Goal: Task Accomplishment & Management: Manage account settings

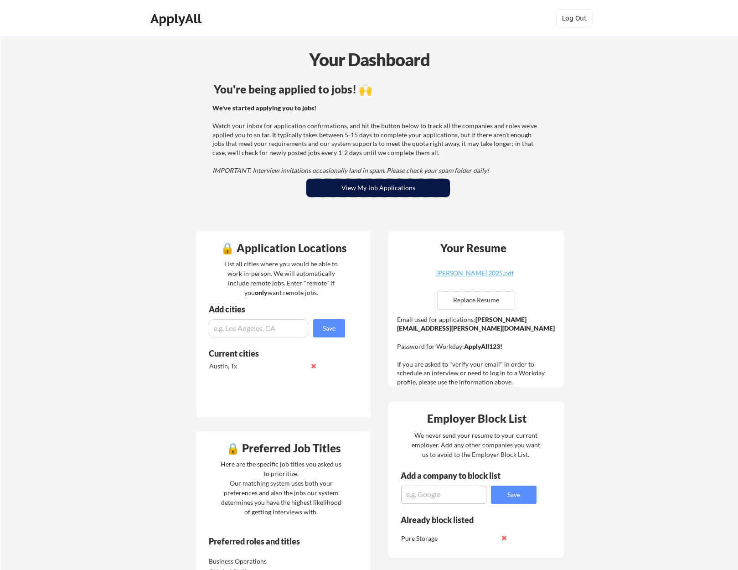
click at [344, 191] on button "View My Job Applications" at bounding box center [378, 188] width 144 height 18
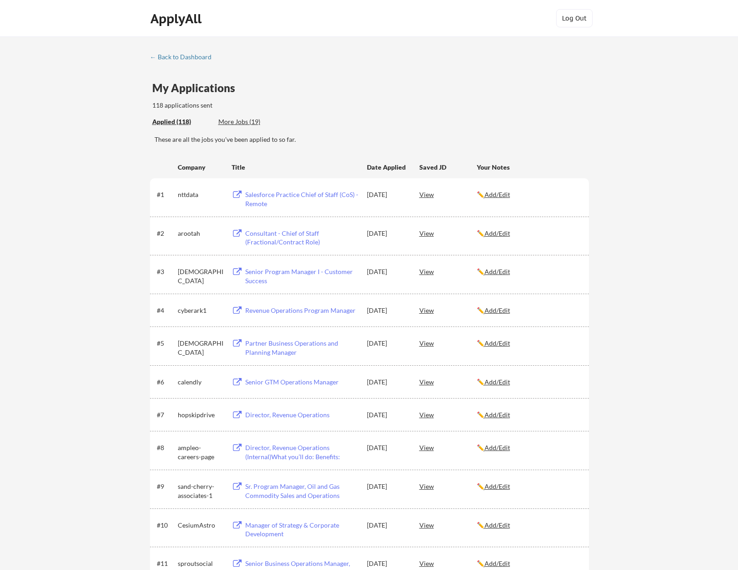
scroll to position [1212, 0]
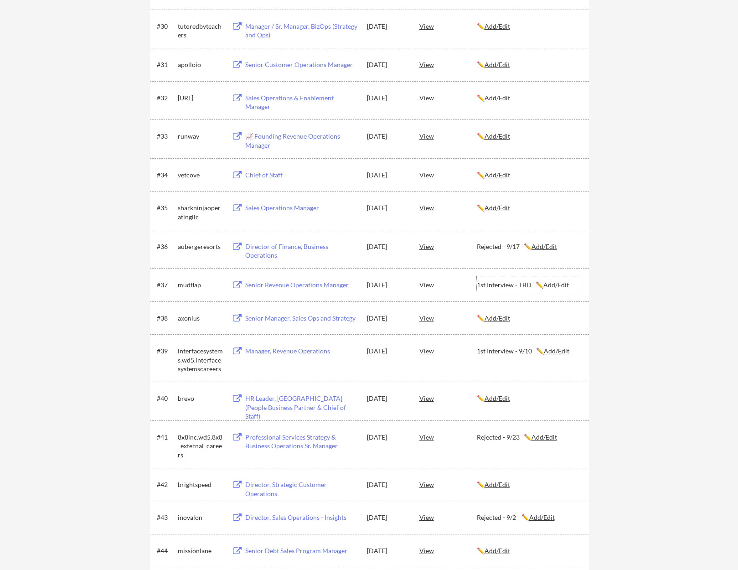
click at [558, 284] on u "Add/Edit" at bounding box center [556, 285] width 26 height 8
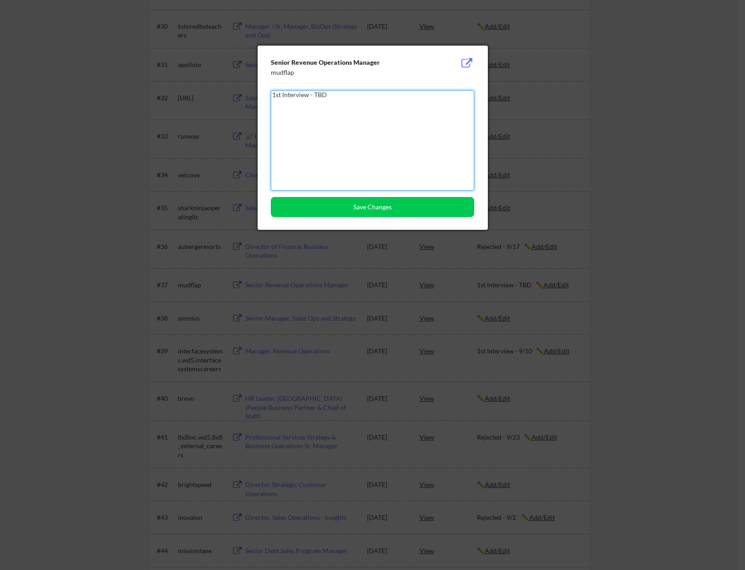
click at [317, 96] on textarea "1st Interview - TBD" at bounding box center [372, 140] width 203 height 100
click at [319, 95] on textarea "1st Interview - TBD" at bounding box center [372, 140] width 203 height 100
type textarea "1st Interview - 9/24 Rejected - 9/26"
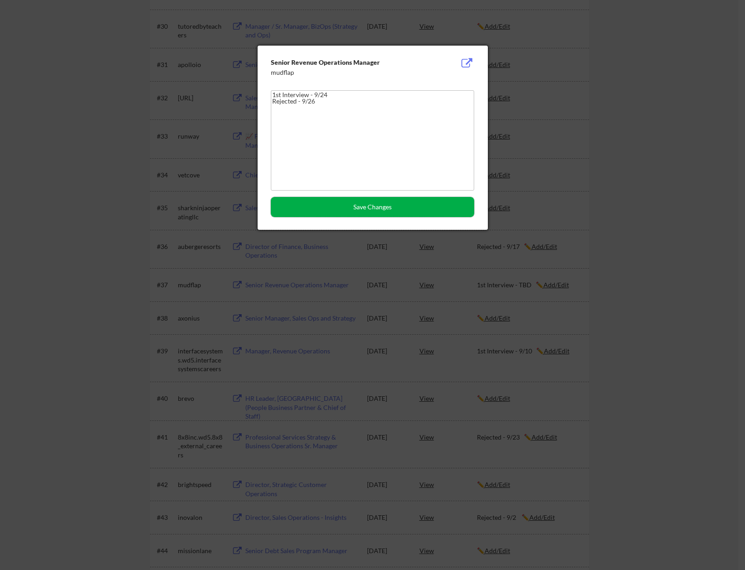
click at [411, 204] on button "Save Changes" at bounding box center [372, 207] width 203 height 20
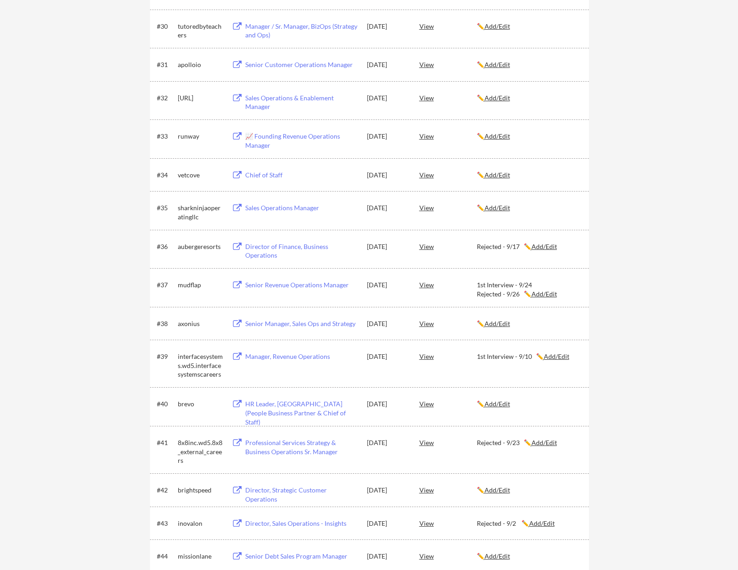
drag, startPoint x: 513, startPoint y: 491, endPoint x: 509, endPoint y: 489, distance: 4.7
click at [509, 489] on u "Add/Edit" at bounding box center [497, 490] width 26 height 8
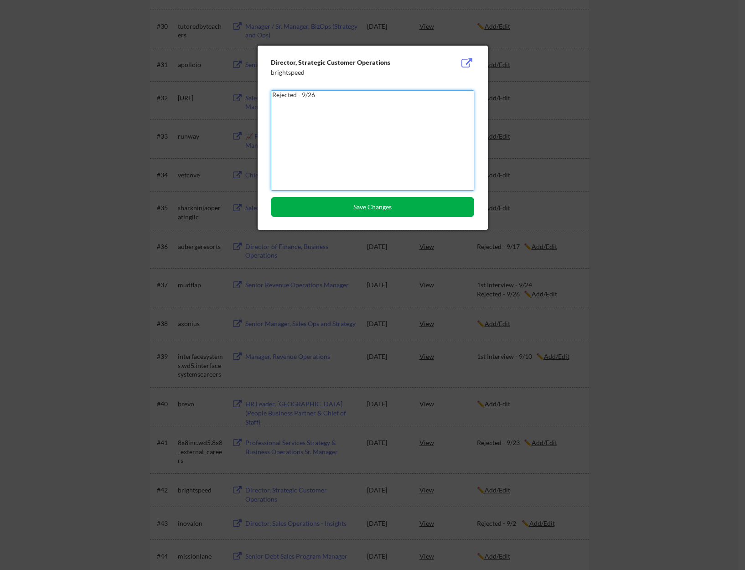
type textarea "Rejected - 9/26"
click at [340, 204] on button "Save Changes" at bounding box center [372, 207] width 203 height 20
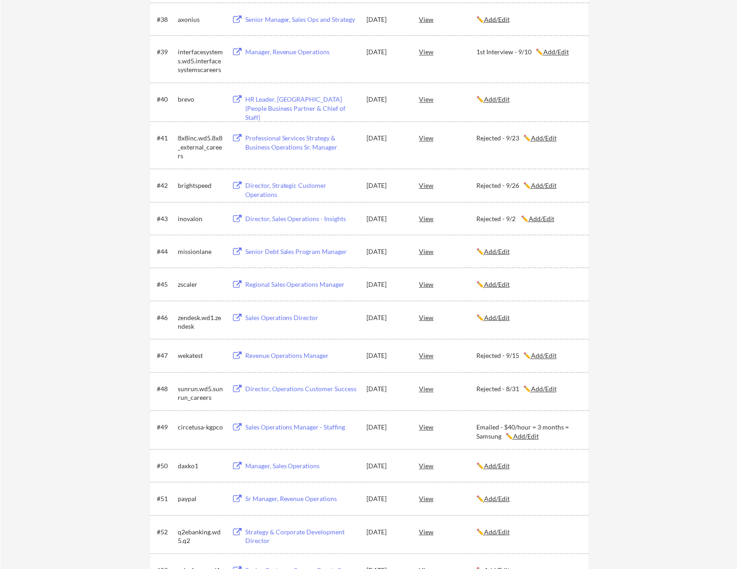
scroll to position [97, 0]
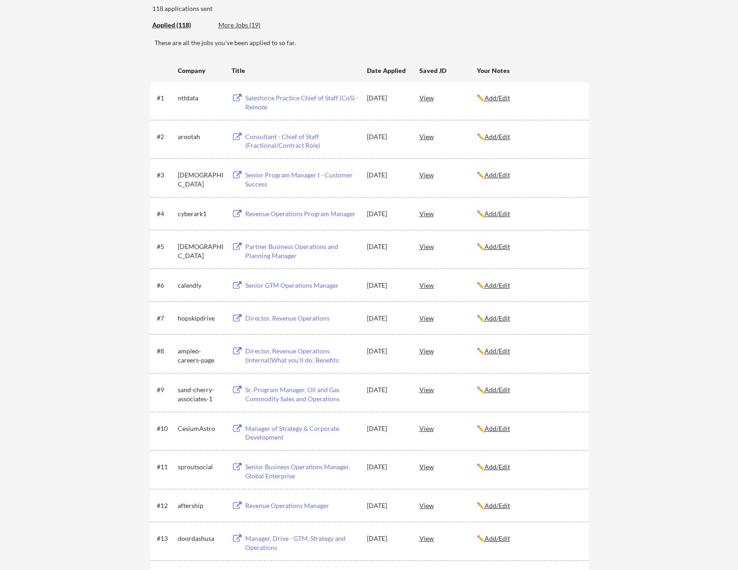
click at [503, 285] on u "Add/Edit" at bounding box center [497, 285] width 26 height 8
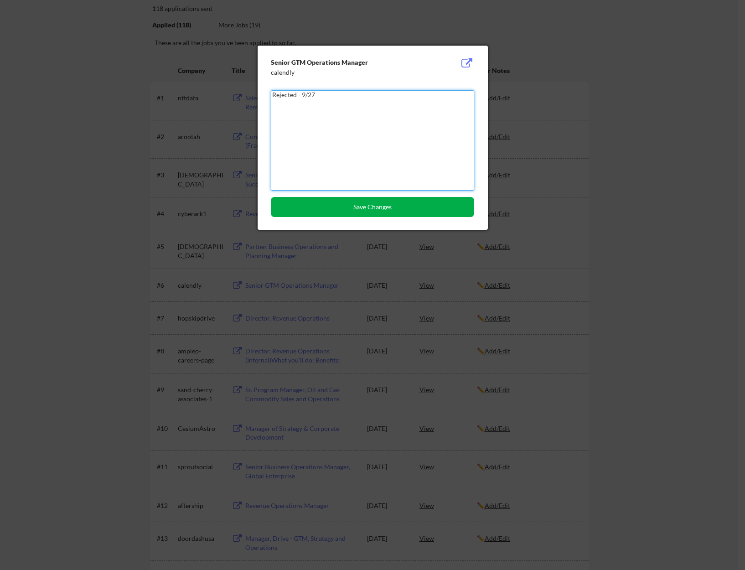
type textarea "Rejected - 9/27"
click at [300, 201] on button "Save Changes" at bounding box center [372, 207] width 203 height 20
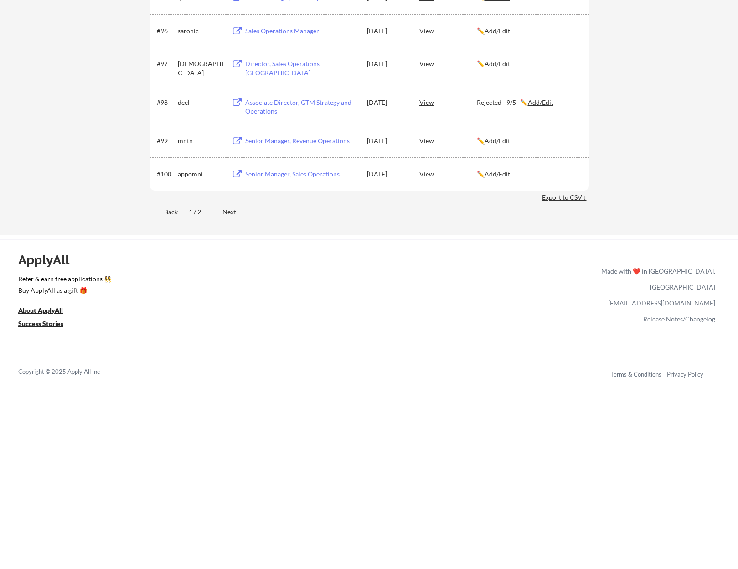
scroll to position [3587, 0]
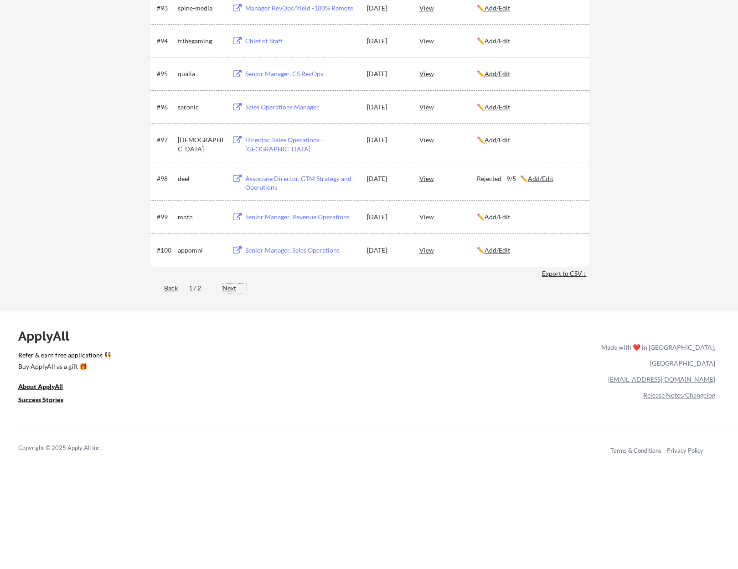
click at [232, 289] on div "Next" at bounding box center [234, 287] width 24 height 9
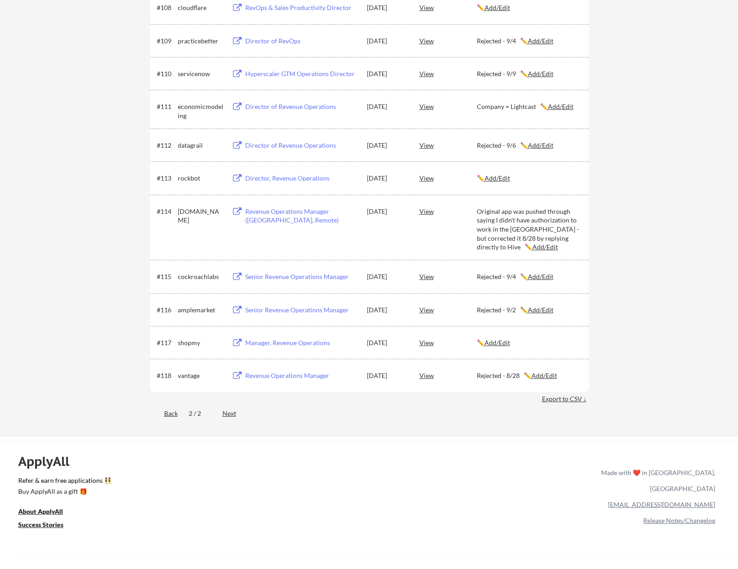
scroll to position [423, 0]
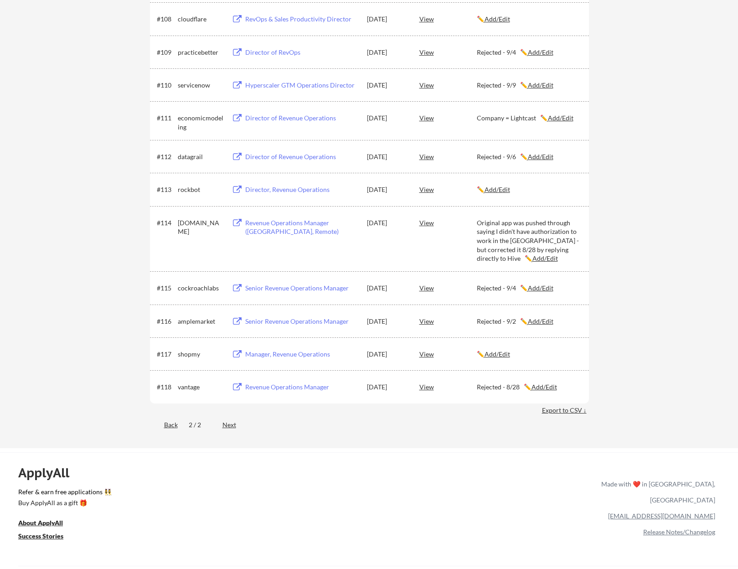
click at [500, 353] on u "Add/Edit" at bounding box center [497, 354] width 26 height 8
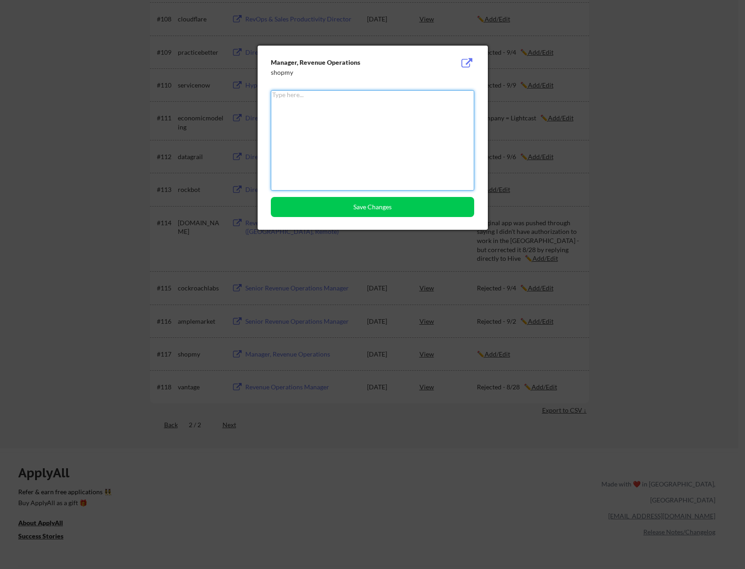
click at [406, 118] on textarea at bounding box center [372, 140] width 203 height 100
type textarea "Rejected - 9/27"
click at [359, 207] on button "Save Changes" at bounding box center [372, 207] width 203 height 20
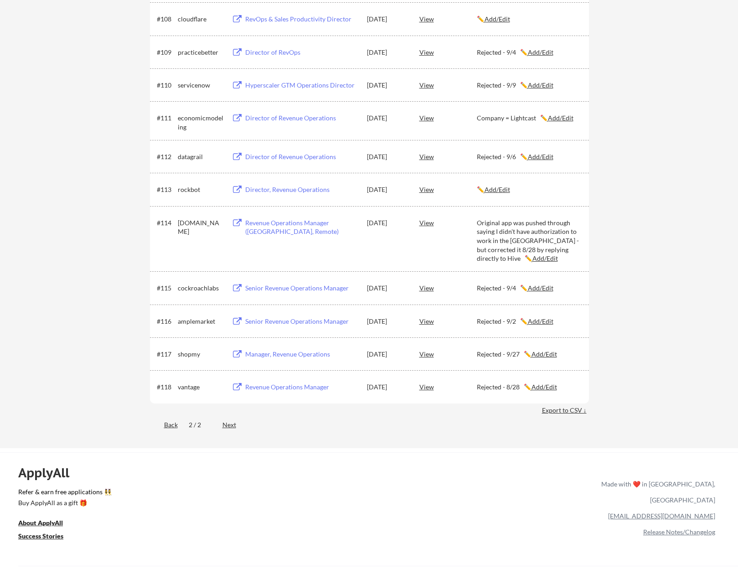
click at [631, 220] on div "← Back to Dashboard My Applications 118 applications sent Applied (118) More Jo…" at bounding box center [369, 31] width 738 height 834
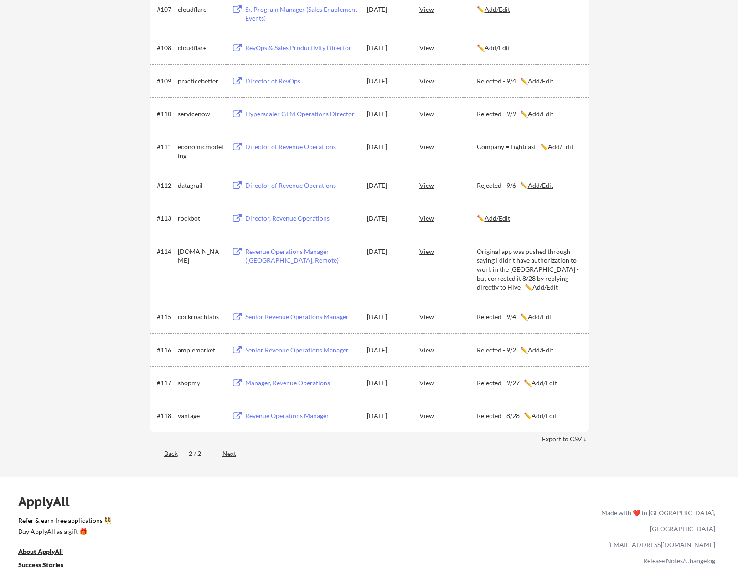
scroll to position [410, 0]
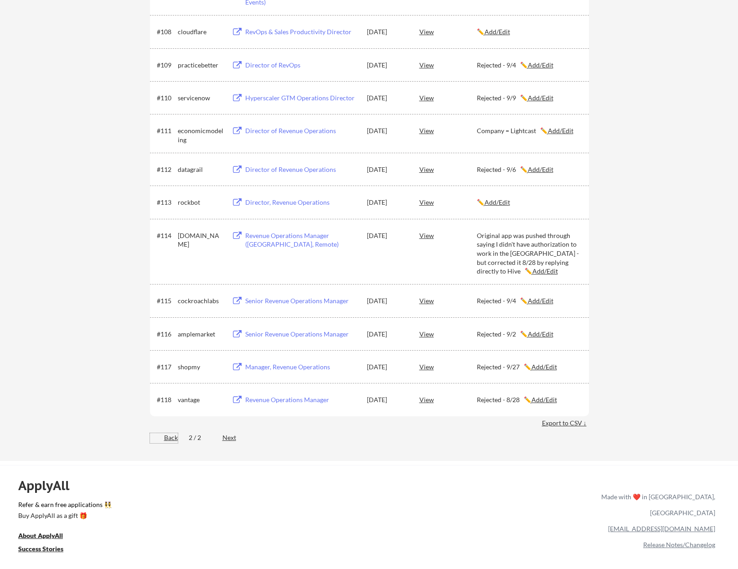
click at [177, 440] on div "Back" at bounding box center [164, 437] width 28 height 9
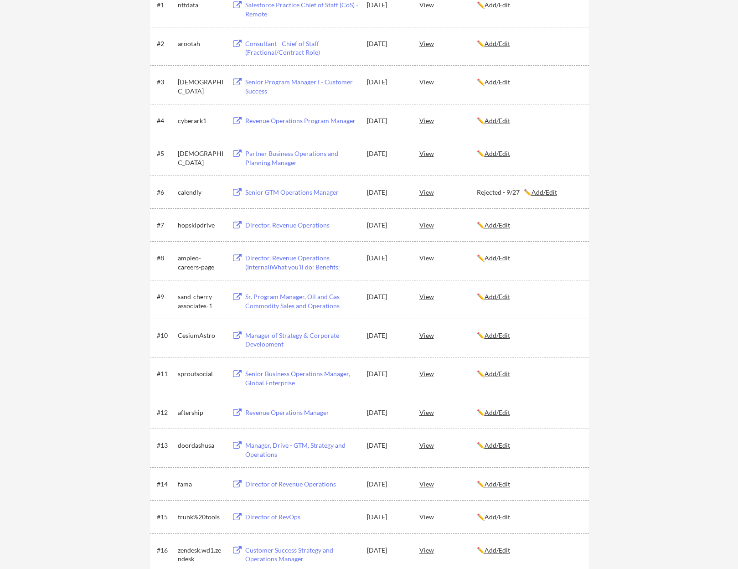
scroll to position [137, 0]
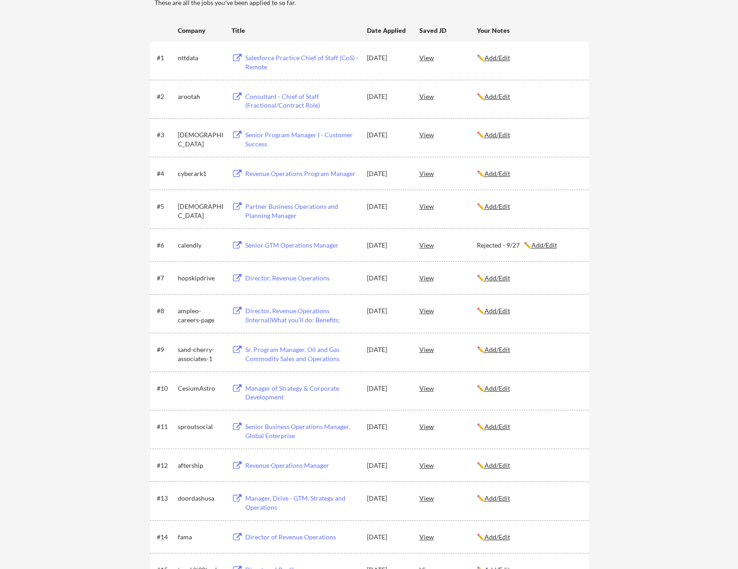
click at [267, 424] on div "Senior Business Operations Manager, Global Enterprise" at bounding box center [301, 431] width 113 height 18
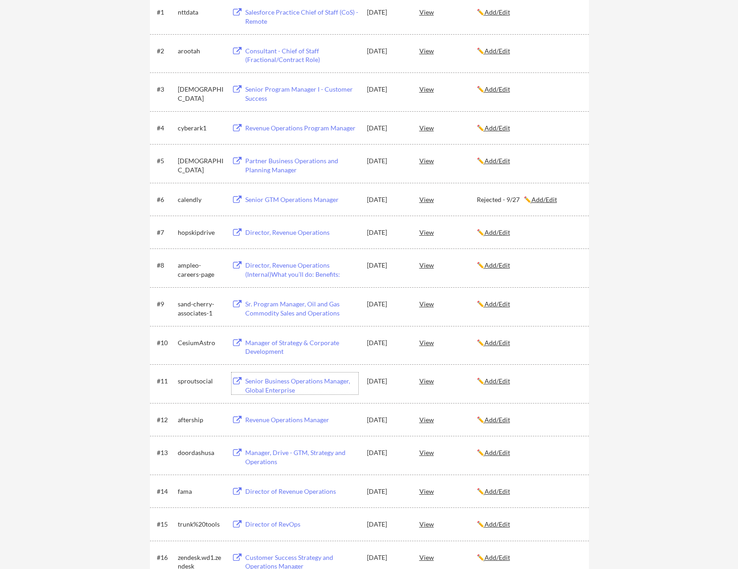
click at [279, 454] on div "Manager, Drive - GTM, Strategy and Operations" at bounding box center [301, 457] width 113 height 18
